Goal: Task Accomplishment & Management: Use online tool/utility

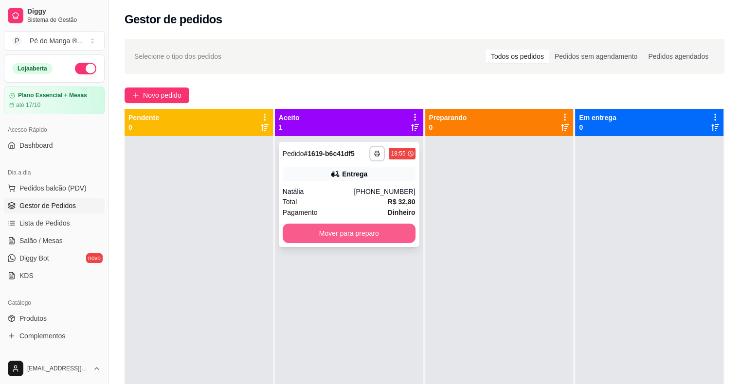
scroll to position [315, 0]
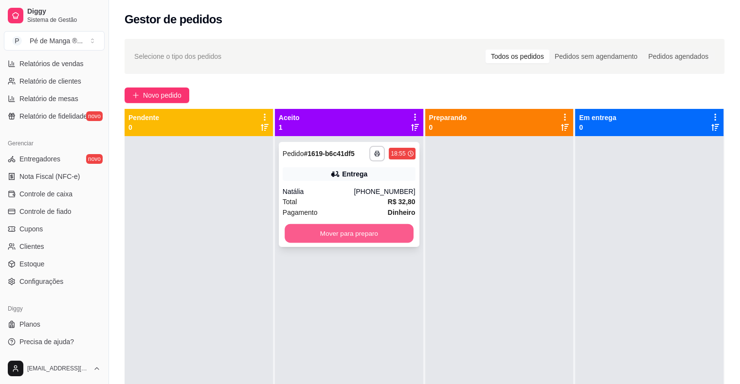
click at [368, 236] on button "Mover para preparo" at bounding box center [348, 233] width 129 height 19
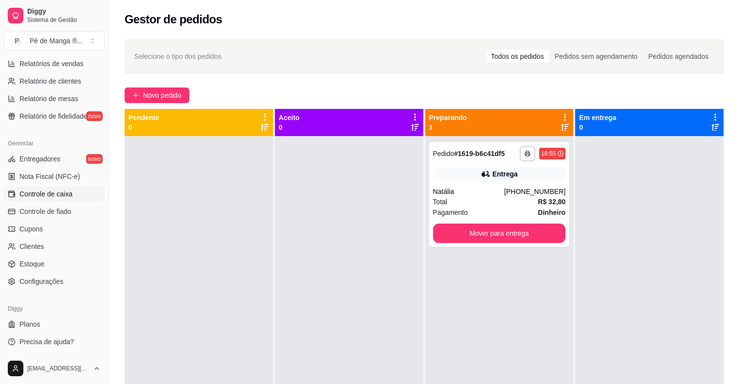
click at [81, 196] on link "Controle de caixa" at bounding box center [54, 194] width 101 height 16
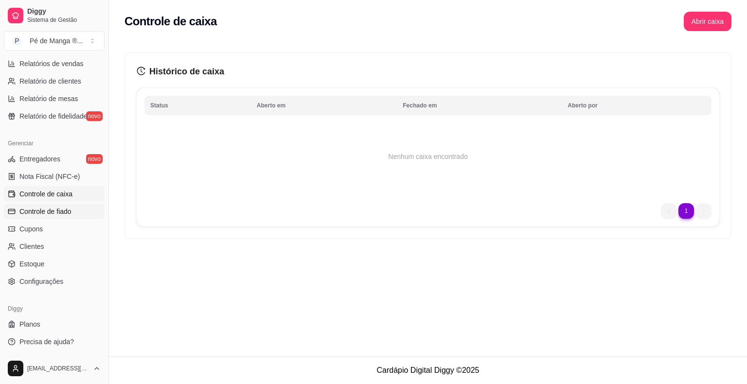
click at [77, 211] on link "Controle de fiado" at bounding box center [54, 212] width 101 height 16
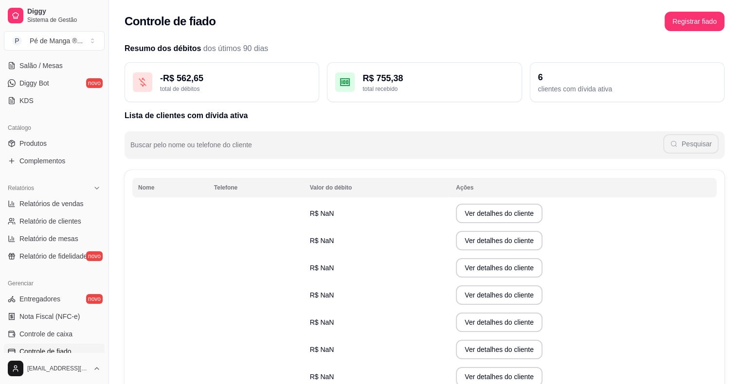
scroll to position [169, 0]
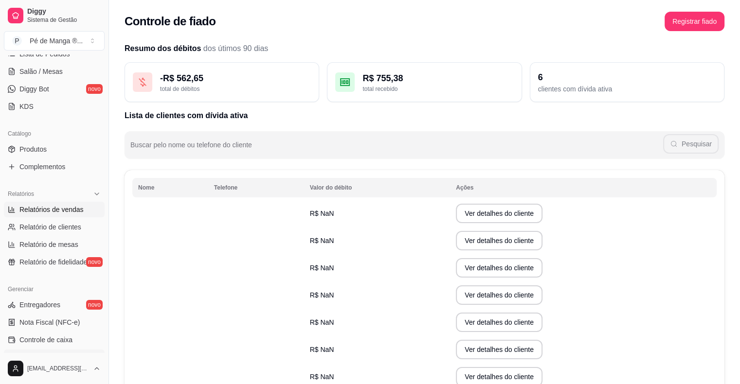
click at [72, 205] on span "Relatórios de vendas" at bounding box center [51, 210] width 64 height 10
select select "ALL"
select select "0"
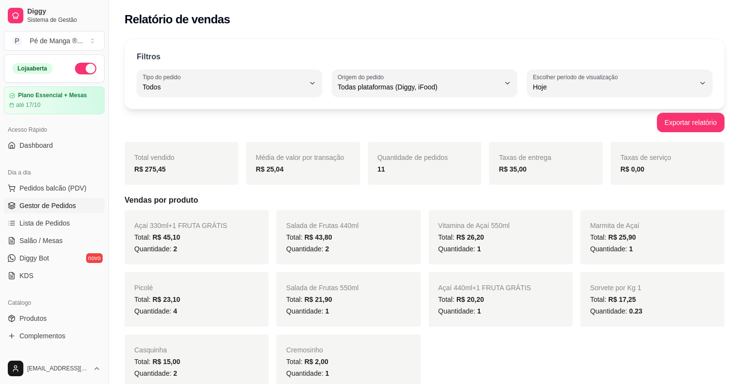
click at [58, 204] on span "Gestor de Pedidos" at bounding box center [47, 206] width 56 height 10
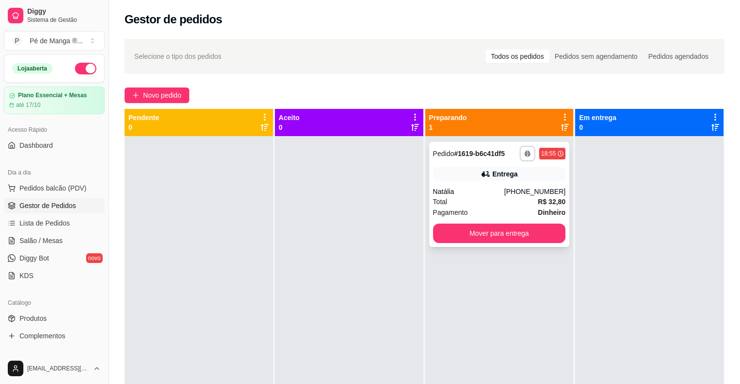
click at [494, 190] on div "Natália" at bounding box center [468, 192] width 71 height 10
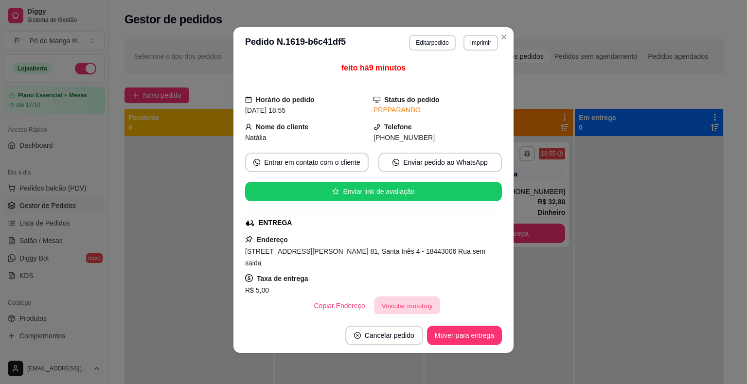
click at [395, 297] on button "Vincular motoboy" at bounding box center [407, 306] width 66 height 19
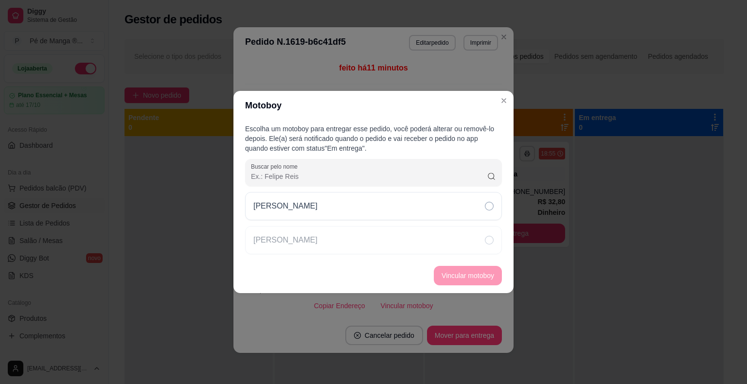
click at [414, 220] on div "[PERSON_NAME]" at bounding box center [373, 223] width 257 height 62
click at [451, 223] on div "[PERSON_NAME]" at bounding box center [373, 223] width 257 height 62
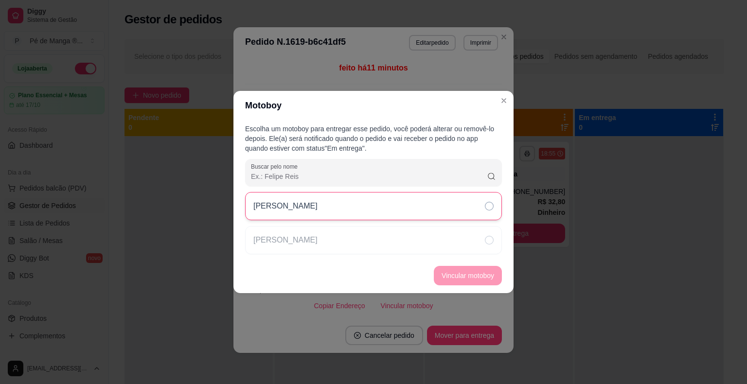
click at [451, 215] on div "[PERSON_NAME]" at bounding box center [373, 206] width 257 height 28
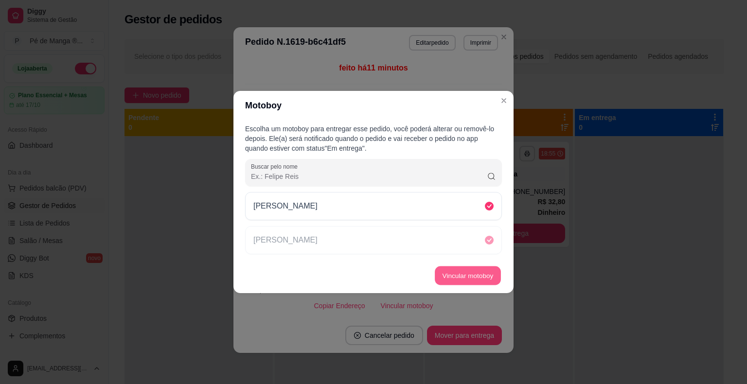
click at [466, 272] on button "Vincular motoboy" at bounding box center [468, 275] width 66 height 19
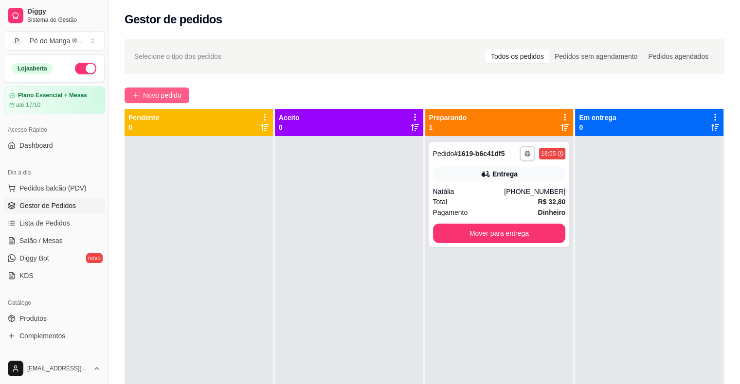
click at [160, 96] on span "Novo pedido" at bounding box center [162, 95] width 38 height 11
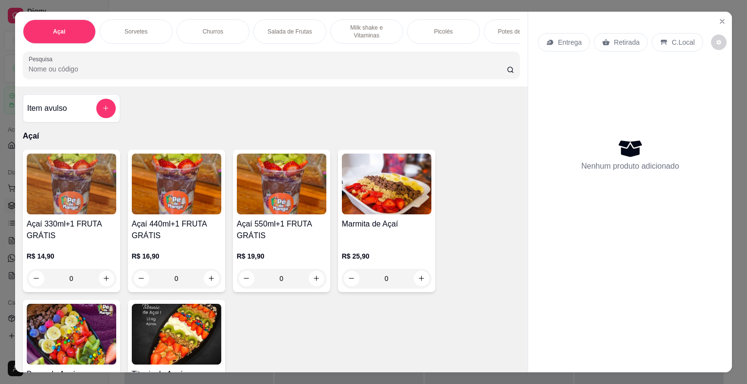
click at [154, 209] on img at bounding box center [176, 184] width 89 height 61
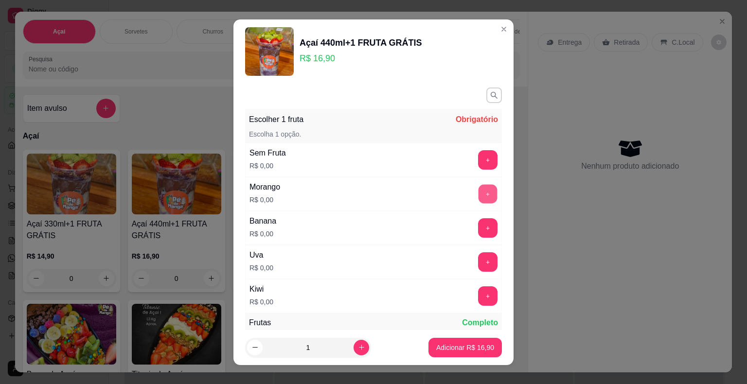
click at [479, 195] on button "+" at bounding box center [488, 193] width 19 height 19
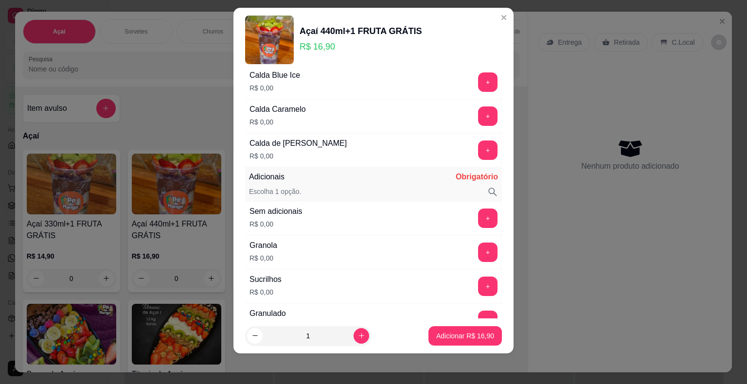
scroll to position [763, 0]
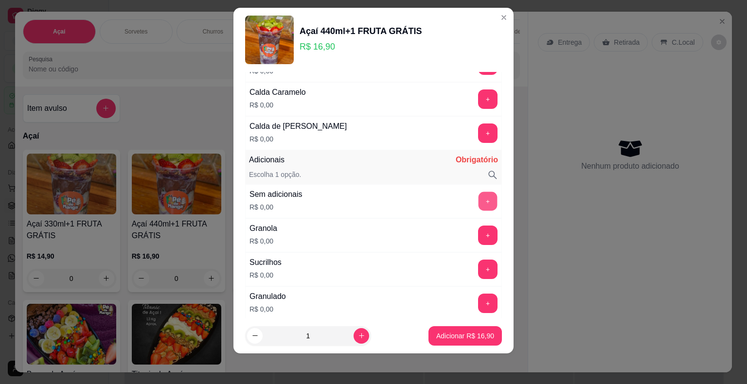
click at [479, 192] on button "+" at bounding box center [488, 201] width 19 height 19
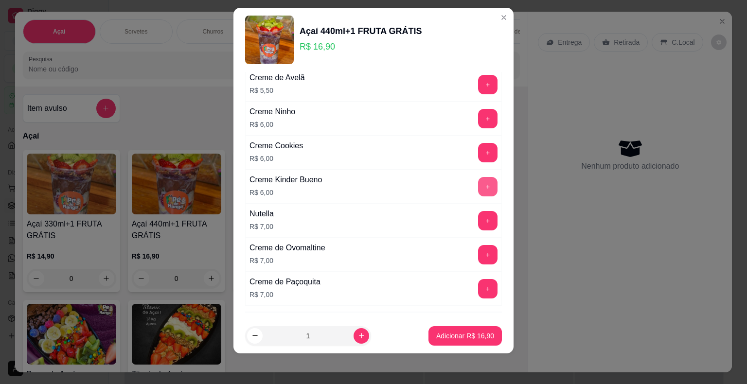
scroll to position [1541, 0]
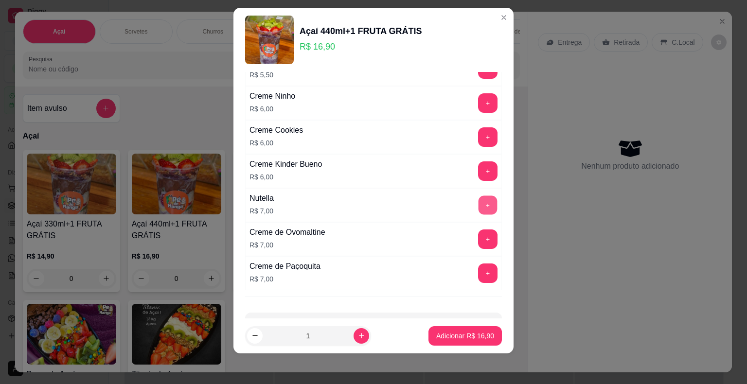
click at [479, 197] on button "+" at bounding box center [488, 204] width 19 height 19
click at [458, 335] on p "Adicionar R$ 23,90" at bounding box center [465, 335] width 56 height 9
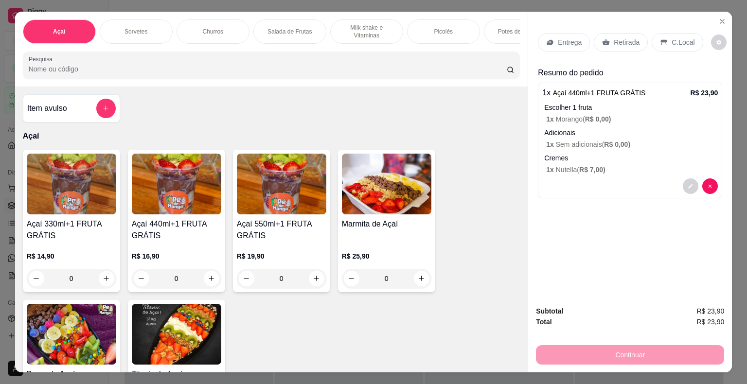
click at [554, 33] on div "Entrega" at bounding box center [564, 42] width 52 height 18
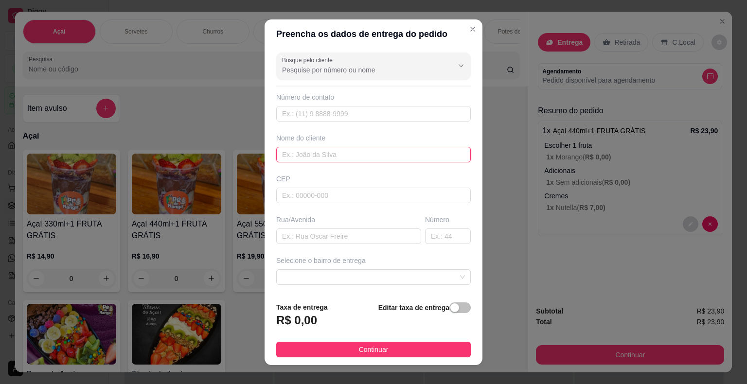
click at [368, 153] on input "text" at bounding box center [373, 155] width 195 height 16
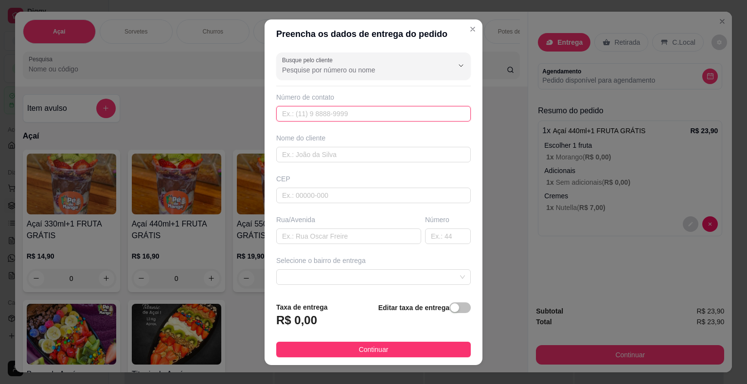
click at [338, 116] on input "text" at bounding box center [373, 114] width 195 height 16
type input "[PHONE_NUMBER]"
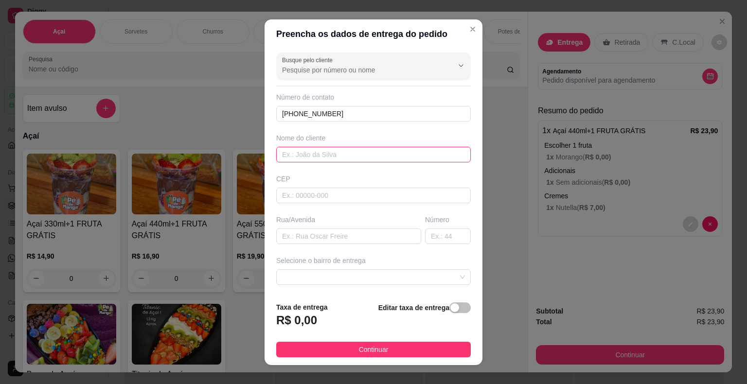
click at [351, 151] on input "text" at bounding box center [373, 155] width 195 height 16
type input "[PERSON_NAME]"
click at [348, 236] on input "text" at bounding box center [348, 237] width 145 height 16
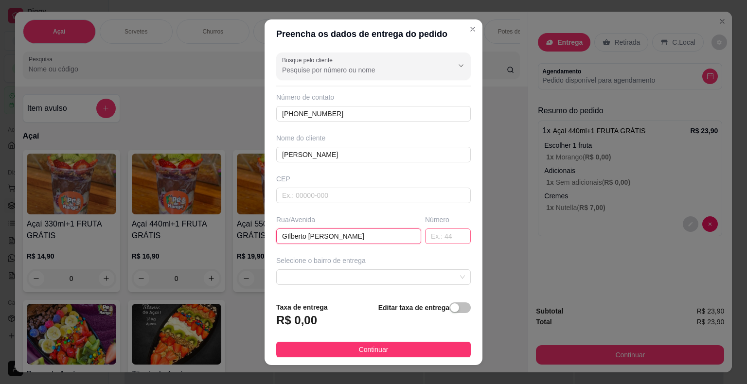
type input "GIlberto [PERSON_NAME]"
click at [434, 241] on input "text" at bounding box center [448, 237] width 46 height 16
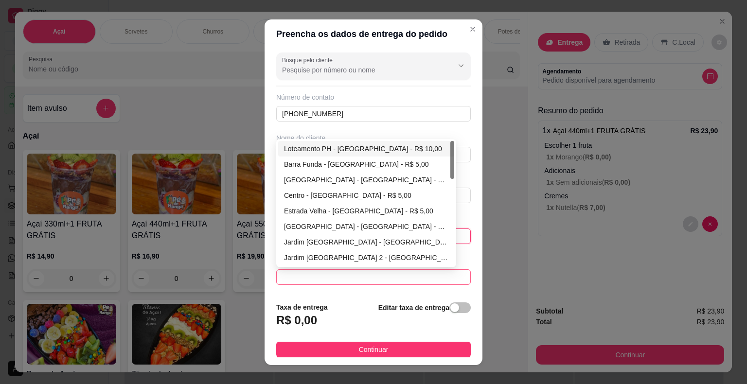
click at [381, 280] on span at bounding box center [373, 277] width 183 height 15
type input "1"
click at [357, 237] on div "Jardim [GEOGRAPHIC_DATA] - [GEOGRAPHIC_DATA] - R$ 5,00" at bounding box center [366, 242] width 164 height 11
type input "Itaberá"
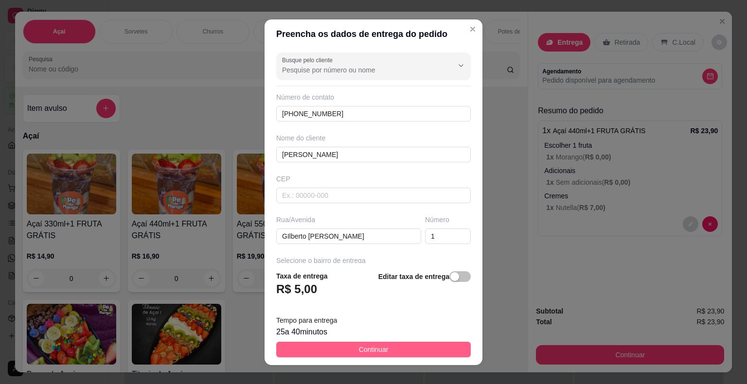
click at [369, 353] on span "Continuar" at bounding box center [374, 349] width 30 height 11
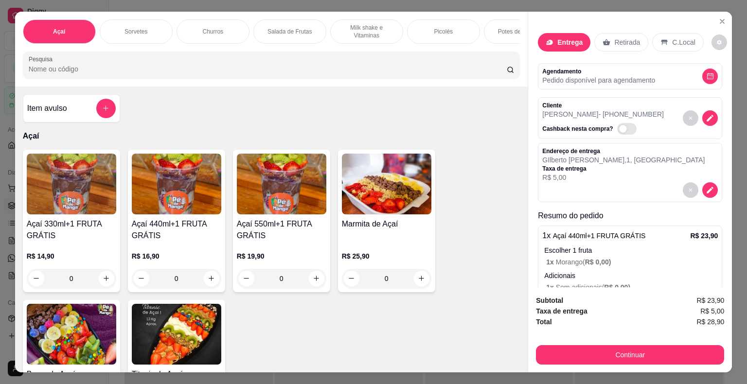
scroll to position [66, 0]
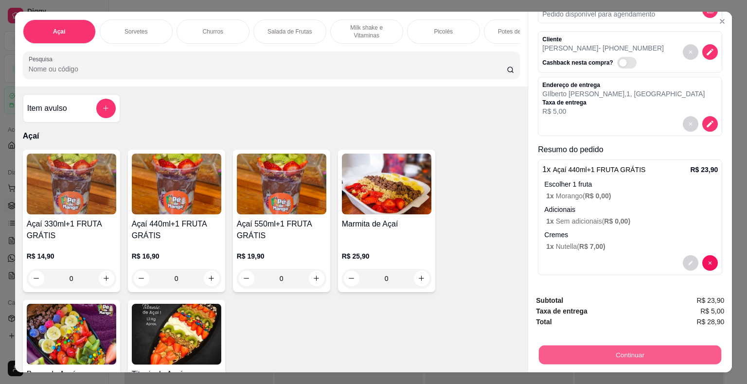
click at [569, 356] on button "Continuar" at bounding box center [630, 355] width 182 height 19
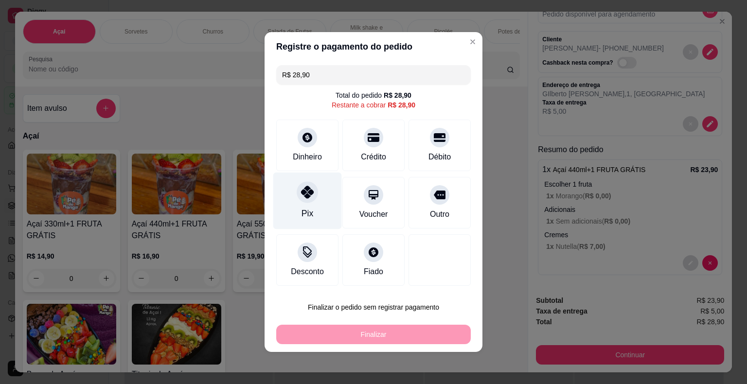
click at [319, 218] on div "Pix" at bounding box center [307, 201] width 69 height 57
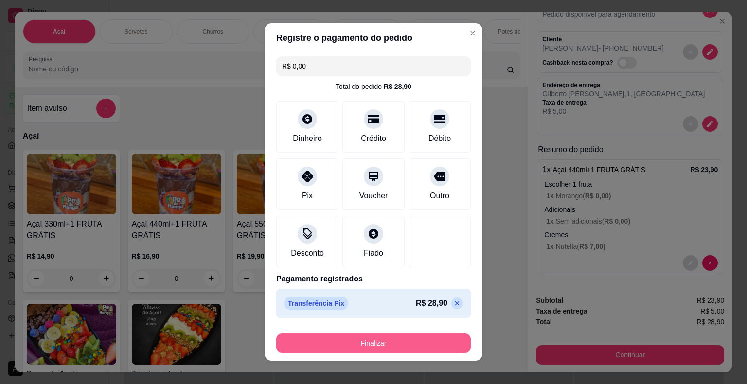
click at [339, 341] on button "Finalizar" at bounding box center [373, 343] width 195 height 19
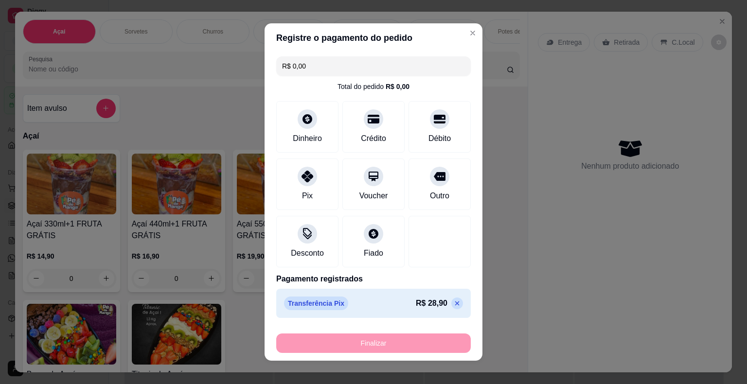
type input "-R$ 28,90"
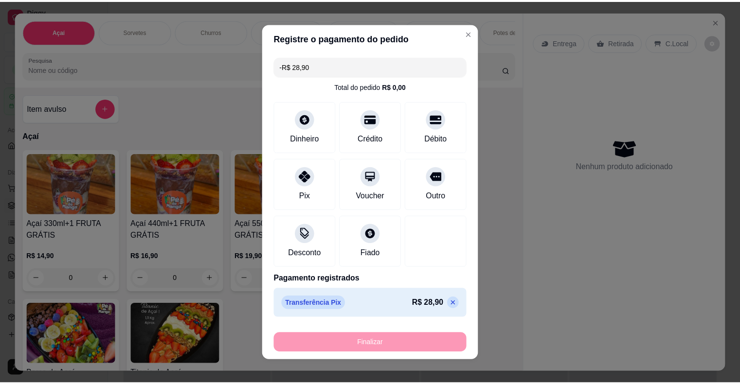
scroll to position [0, 0]
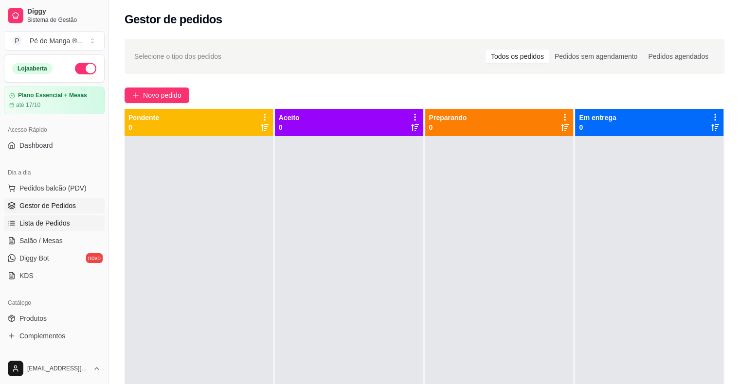
click at [47, 225] on span "Lista de Pedidos" at bounding box center [44, 223] width 51 height 10
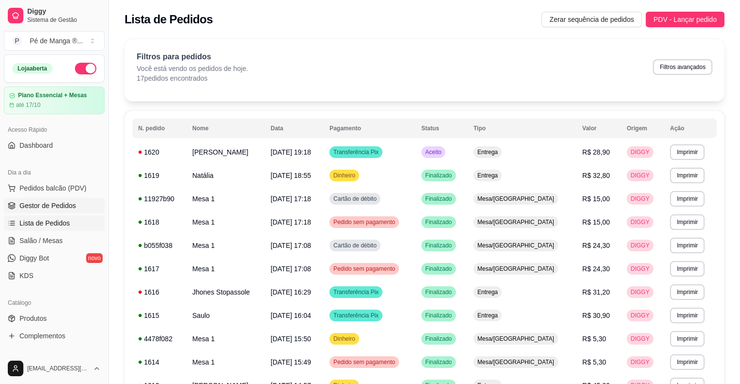
click at [57, 203] on span "Gestor de Pedidos" at bounding box center [47, 206] width 56 height 10
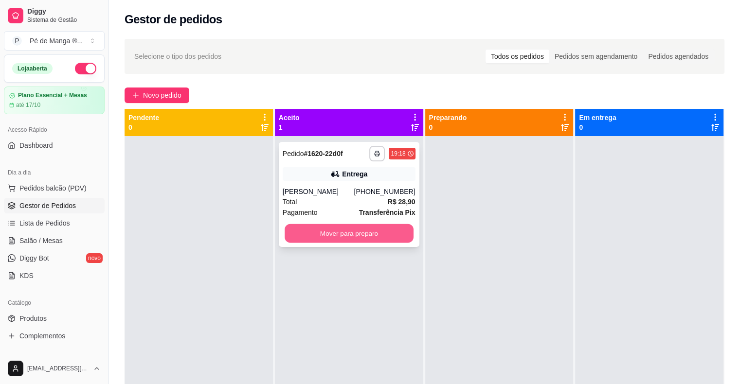
click at [349, 235] on button "Mover para preparo" at bounding box center [348, 233] width 129 height 19
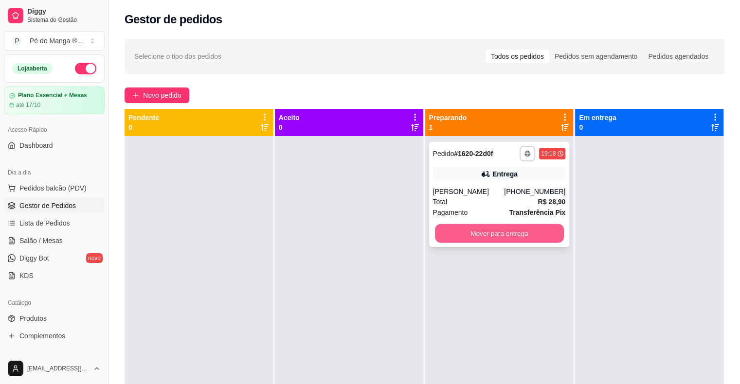
click at [484, 234] on button "Mover para entrega" at bounding box center [499, 233] width 129 height 19
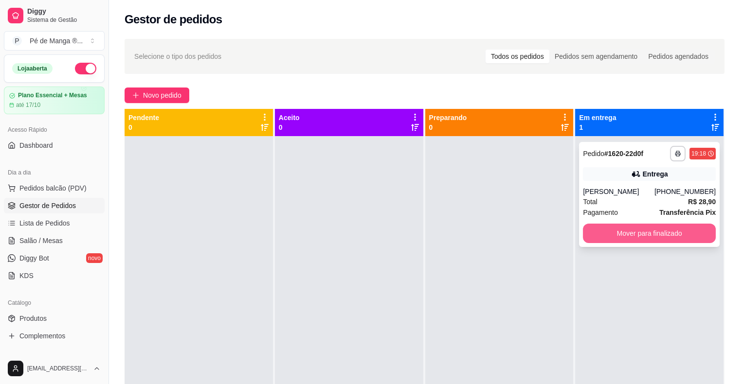
click at [622, 235] on button "Mover para finalizado" at bounding box center [649, 233] width 133 height 19
click at [622, 234] on button "Mover para finalizado" at bounding box center [649, 233] width 133 height 19
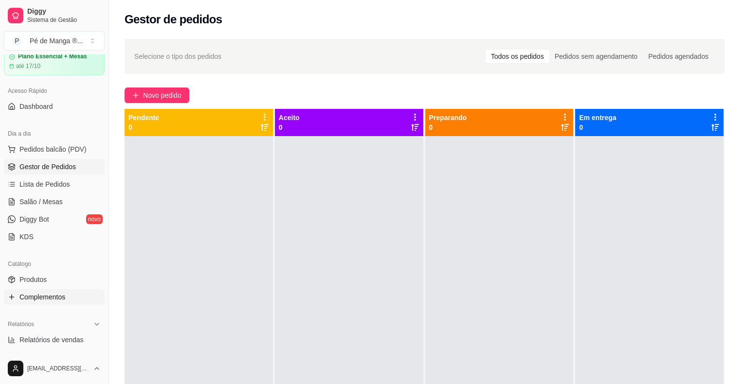
scroll to position [97, 0]
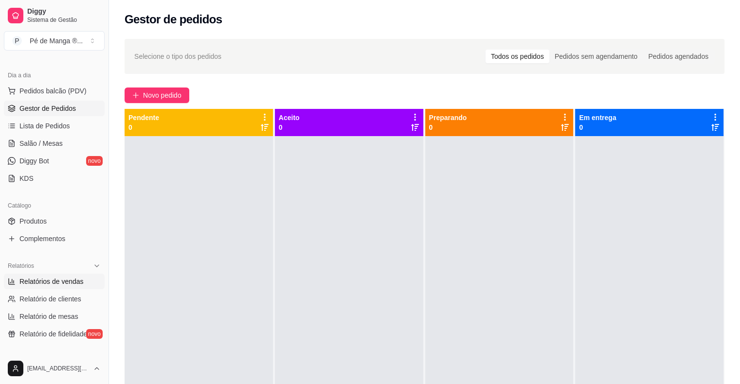
click at [72, 281] on span "Relatórios de vendas" at bounding box center [51, 282] width 64 height 10
select select "ALL"
select select "0"
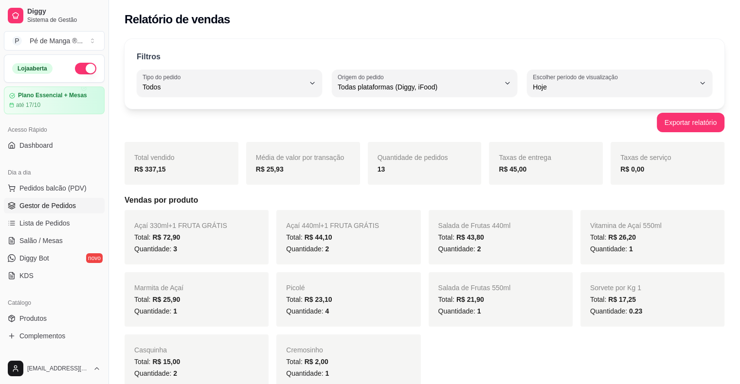
click at [50, 203] on span "Gestor de Pedidos" at bounding box center [47, 206] width 56 height 10
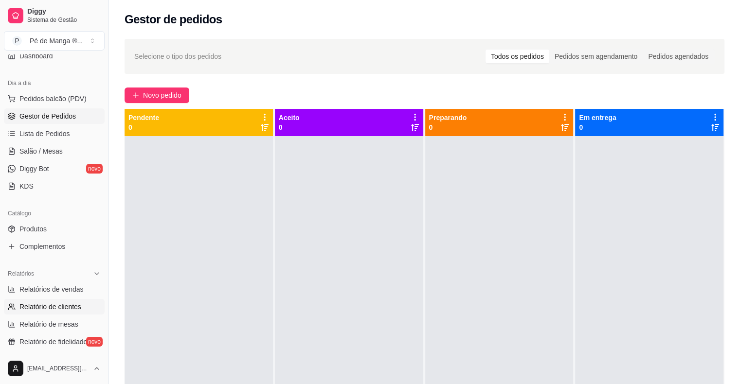
scroll to position [97, 0]
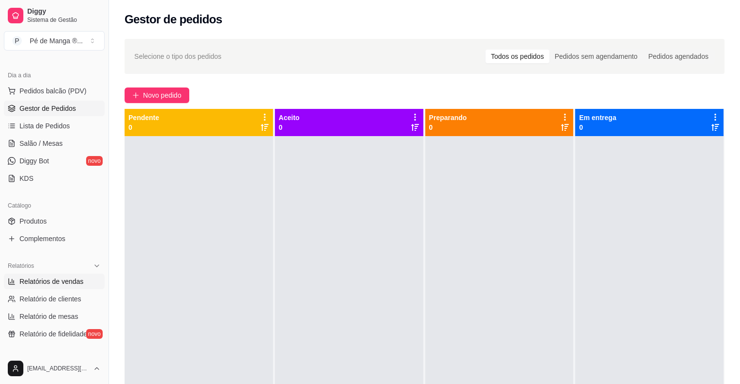
click at [74, 277] on span "Relatórios de vendas" at bounding box center [51, 282] width 64 height 10
select select "ALL"
select select "0"
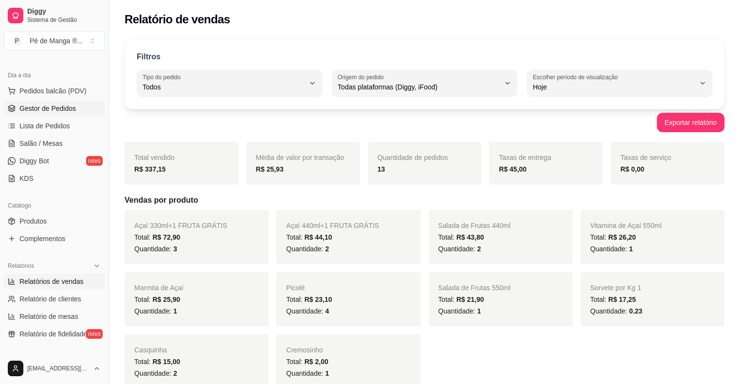
click at [67, 105] on span "Gestor de Pedidos" at bounding box center [47, 109] width 56 height 10
